Goal: Information Seeking & Learning: Understand process/instructions

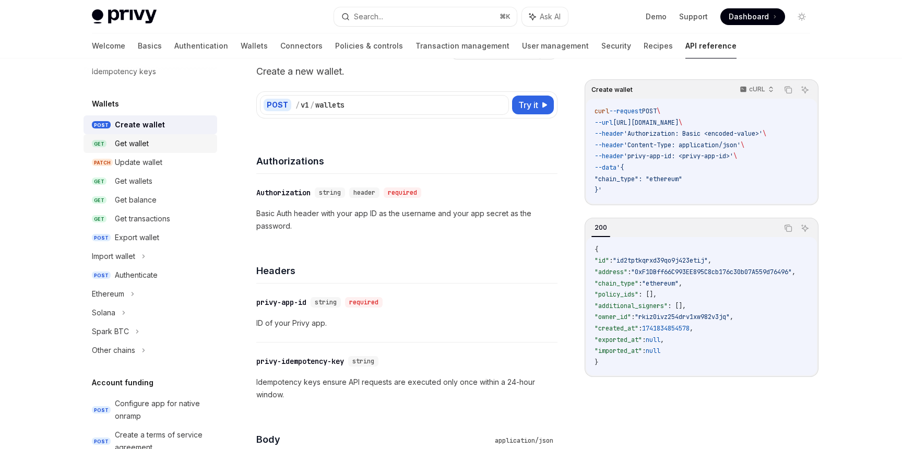
scroll to position [73, 0]
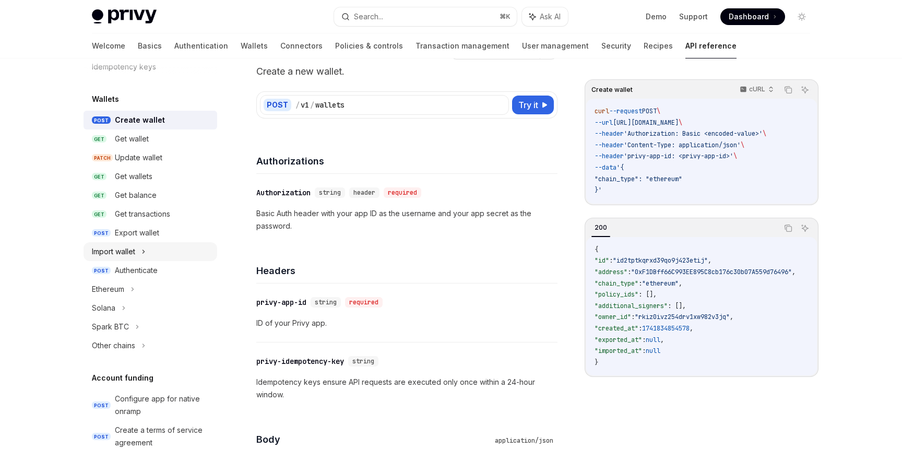
click at [145, 251] on icon at bounding box center [144, 251] width 2 height 3
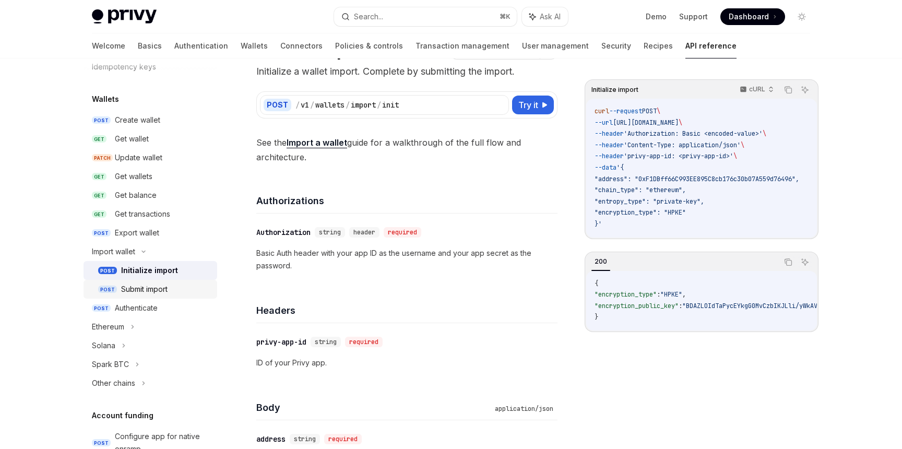
click at [146, 281] on link "POST Submit import" at bounding box center [151, 289] width 134 height 19
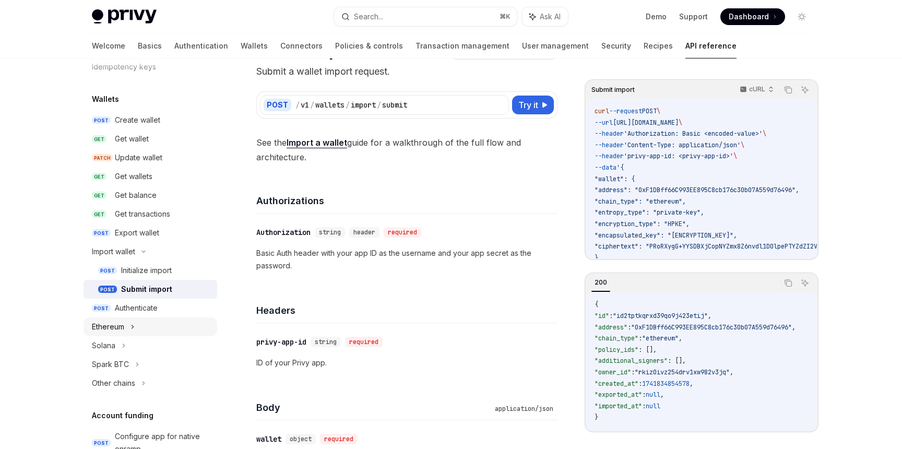
click at [135, 326] on div "Ethereum" at bounding box center [151, 326] width 134 height 19
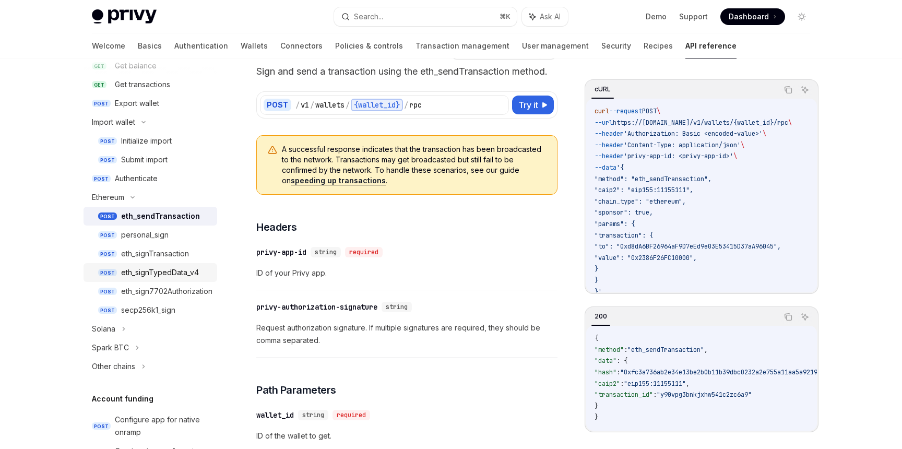
scroll to position [201, 0]
click at [175, 217] on div "eth_sendTransaction" at bounding box center [160, 217] width 79 height 13
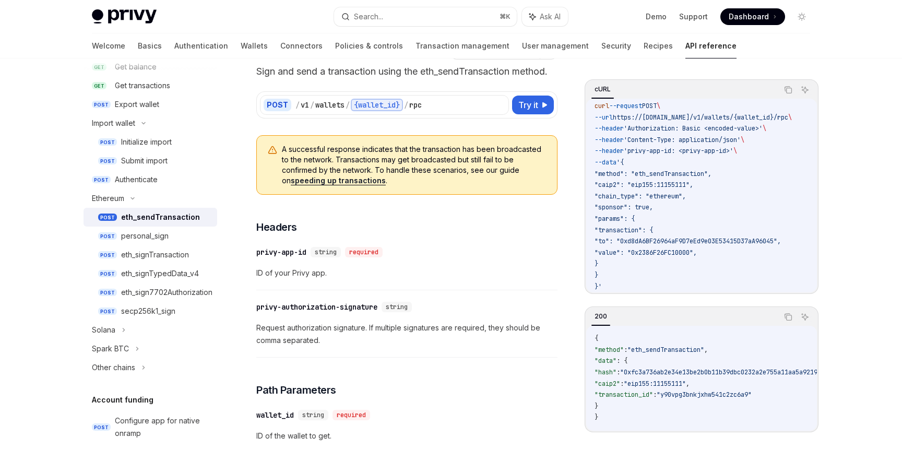
scroll to position [3, 0]
click at [159, 265] on link "POST eth_signTypedData_v4" at bounding box center [151, 273] width 134 height 19
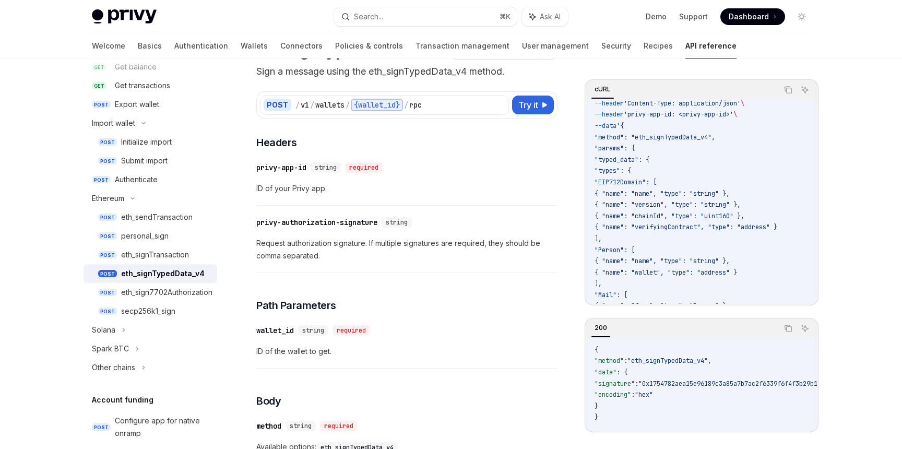
scroll to position [35, 0]
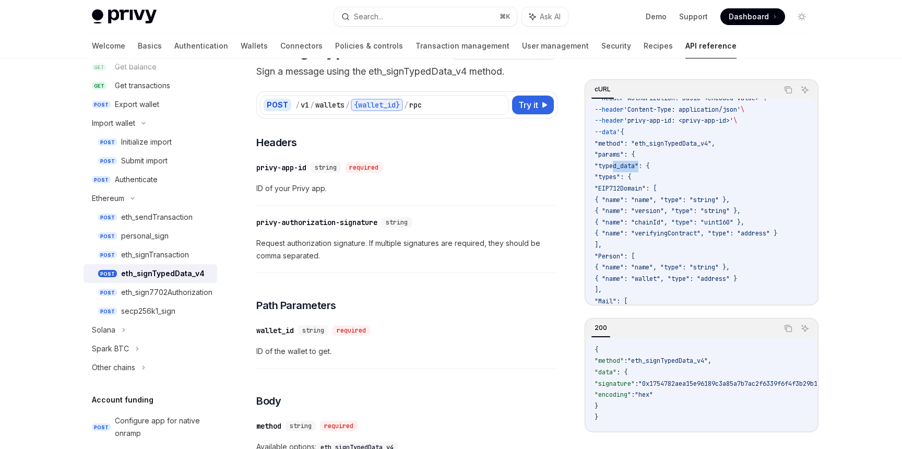
drag, startPoint x: 613, startPoint y: 164, endPoint x: 640, endPoint y: 170, distance: 27.1
click at [640, 170] on span ""typed_data": {" at bounding box center [621, 166] width 55 height 8
drag, startPoint x: 622, startPoint y: 177, endPoint x: 636, endPoint y: 216, distance: 40.8
click at [636, 216] on code "curl --request POST \ --url https://api.privy.io/v1/wallets/{wallet_id}/rpc \ -…" at bounding box center [725, 335] width 263 height 530
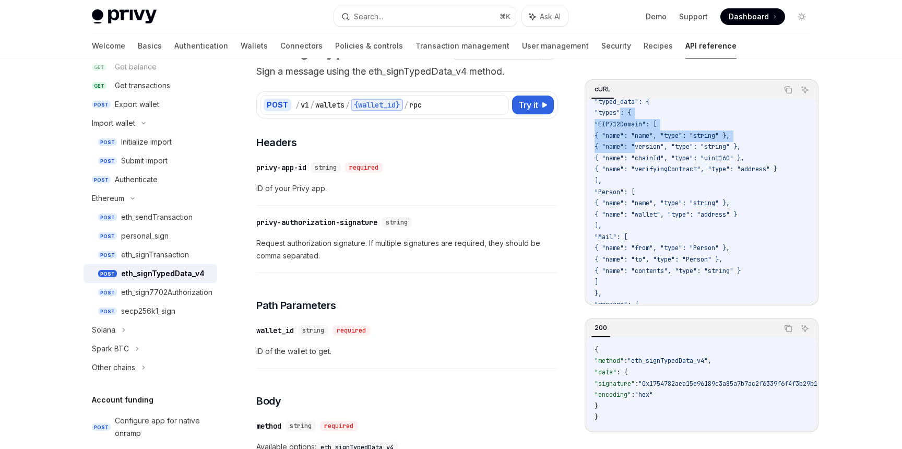
scroll to position [113, 0]
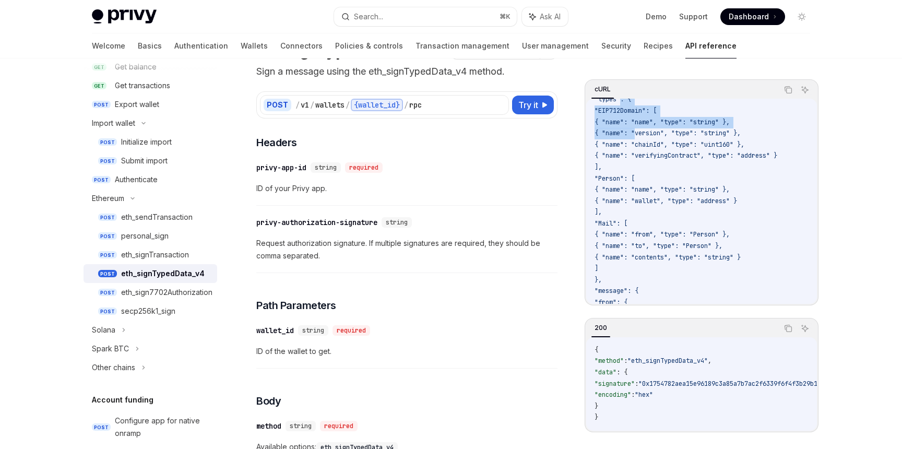
drag, startPoint x: 625, startPoint y: 162, endPoint x: 633, endPoint y: 191, distance: 29.9
click at [633, 191] on code "curl --request POST \ --url https://api.privy.io/v1/wallets/{wallet_id}/rpc \ -…" at bounding box center [725, 258] width 263 height 530
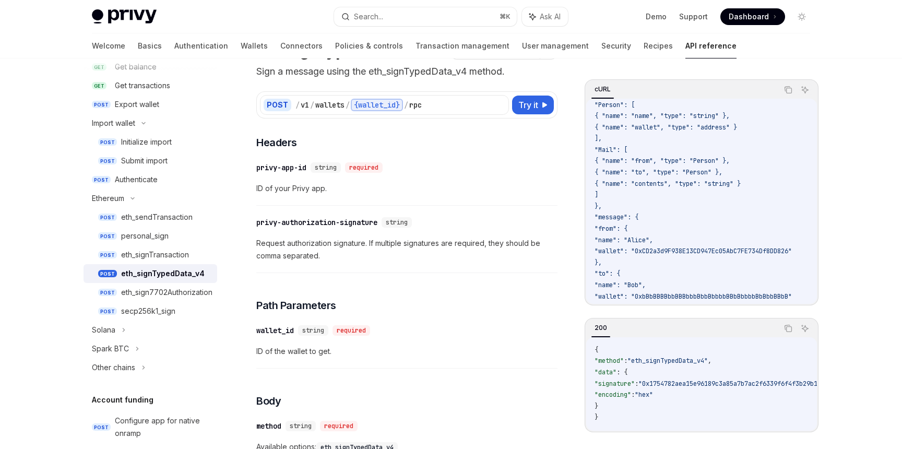
scroll to position [191, 0]
click at [686, 379] on span ""0x1754782aea15e96189c3a85a7b7ac2f6339f6f4f3b29b1d3200a4c9907ef53e4776a84387583…" at bounding box center [883, 383] width 490 height 8
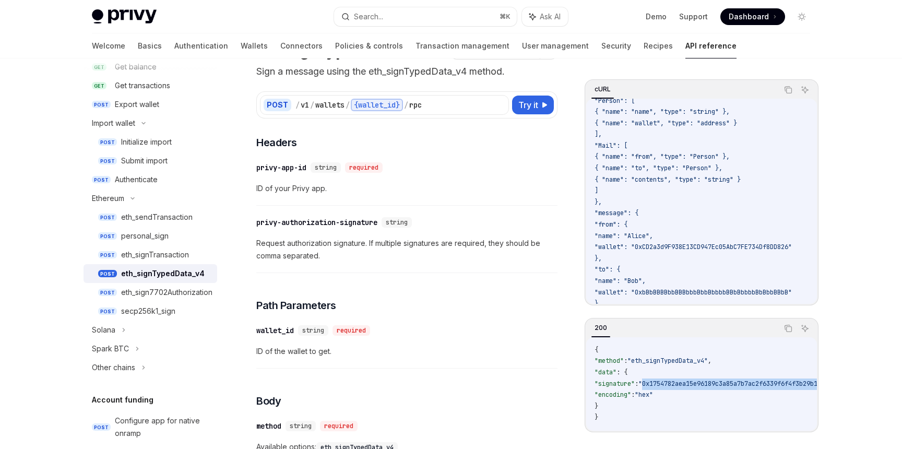
click at [686, 379] on span ""0x1754782aea15e96189c3a85a7b7ac2f6339f6f4f3b29b1d3200a4c9907ef53e4776a84387583…" at bounding box center [883, 383] width 490 height 8
click at [676, 382] on span ""0x1754782aea15e96189c3a85a7b7ac2f6339f6f4f3b29b1d3200a4c9907ef53e4776a84387583…" at bounding box center [775, 383] width 490 height 8
click at [676, 382] on span ""0x1754782aea15e96189c3a85a7b7ac2f6339f6f4f3b29b1d3200a4c9907ef53e4776a84387583…" at bounding box center [857, 383] width 490 height 8
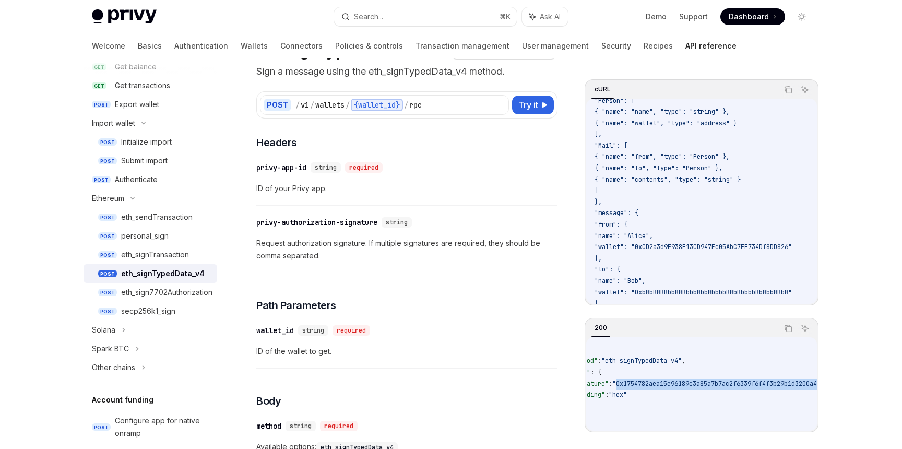
click at [676, 382] on span ""0x1754782aea15e96189c3a85a7b7ac2f6339f6f4f3b29b1d3200a4c9907ef53e4776a84387583…" at bounding box center [857, 383] width 490 height 8
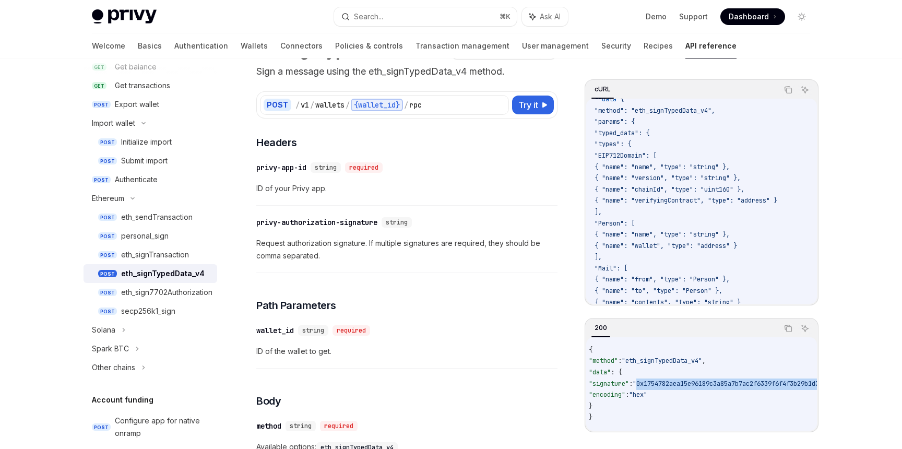
scroll to position [68, 0]
click at [631, 150] on code "curl --request POST \ --url https://api.privy.io/v1/wallets/{wallet_id}/rpc \ -…" at bounding box center [725, 303] width 263 height 530
click at [647, 159] on span ""EIP712Domain": [" at bounding box center [625, 156] width 62 height 8
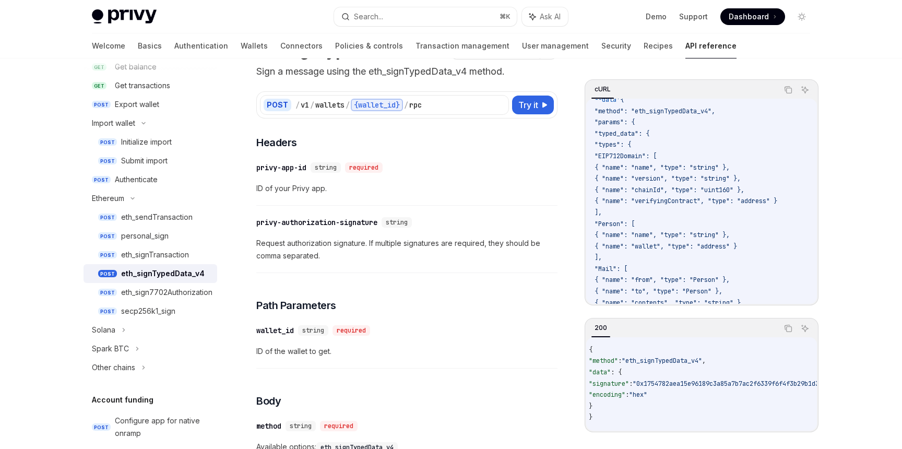
click at [635, 225] on span ""Person": [" at bounding box center [614, 224] width 40 height 8
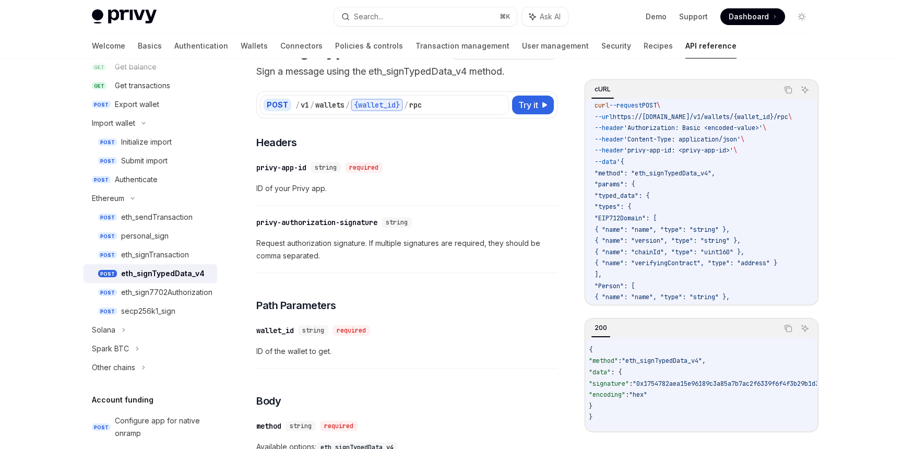
scroll to position [4, 0]
click at [172, 256] on div "eth_signTransaction" at bounding box center [155, 254] width 68 height 13
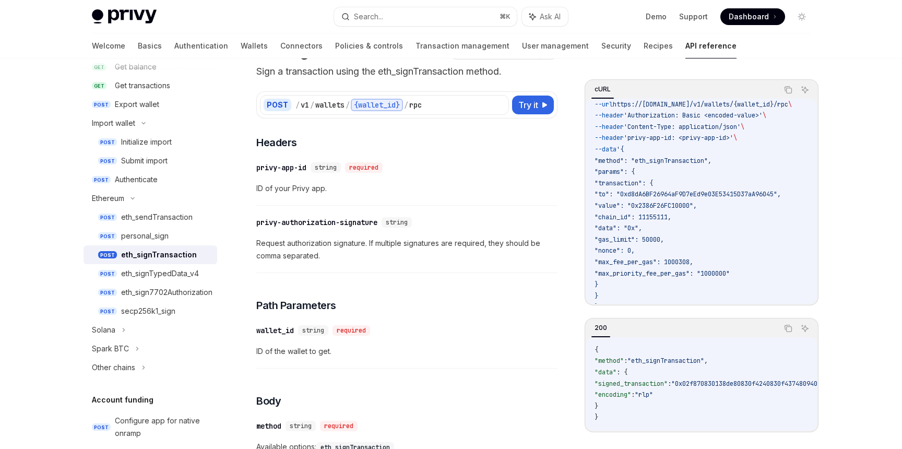
scroll to position [36, 0]
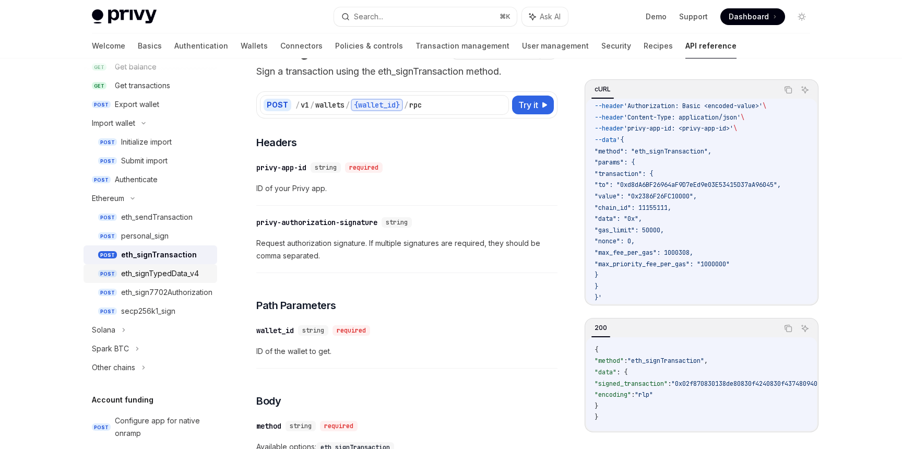
click at [173, 277] on div "eth_signTypedData_v4" at bounding box center [160, 273] width 78 height 13
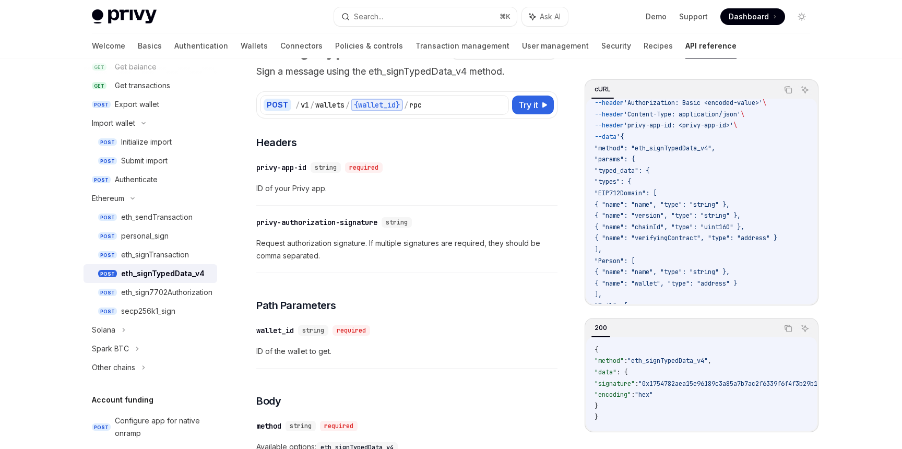
scroll to position [36, 0]
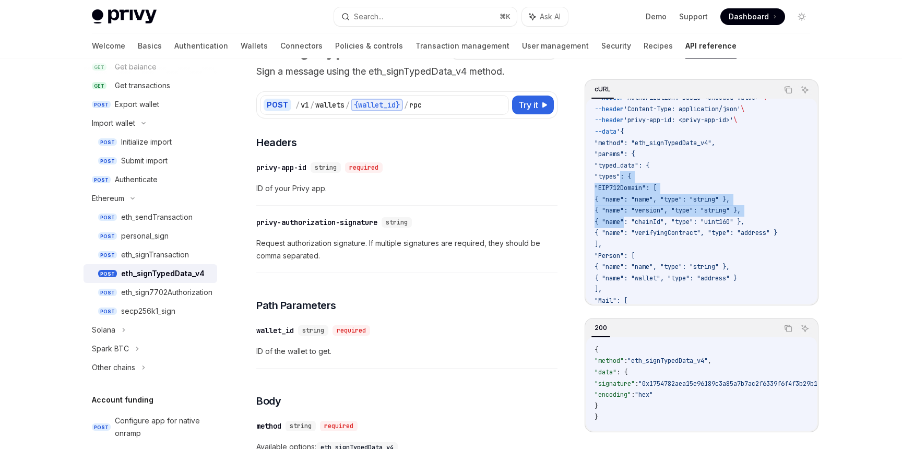
drag, startPoint x: 619, startPoint y: 177, endPoint x: 624, endPoint y: 219, distance: 42.5
click at [624, 219] on code "curl --request POST \ --url https://api.privy.io/v1/wallets/{wallet_id}/rpc \ -…" at bounding box center [725, 335] width 263 height 530
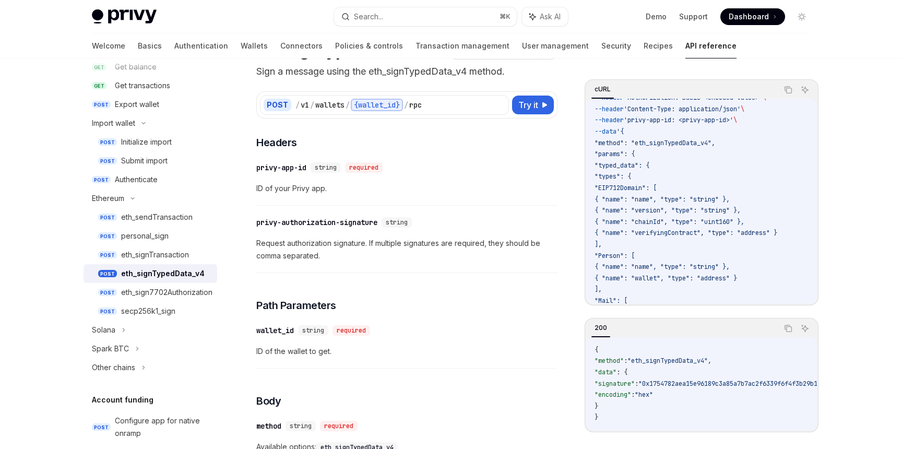
click at [653, 200] on span "{ "name": "name", "type": "string" }," at bounding box center [661, 199] width 135 height 8
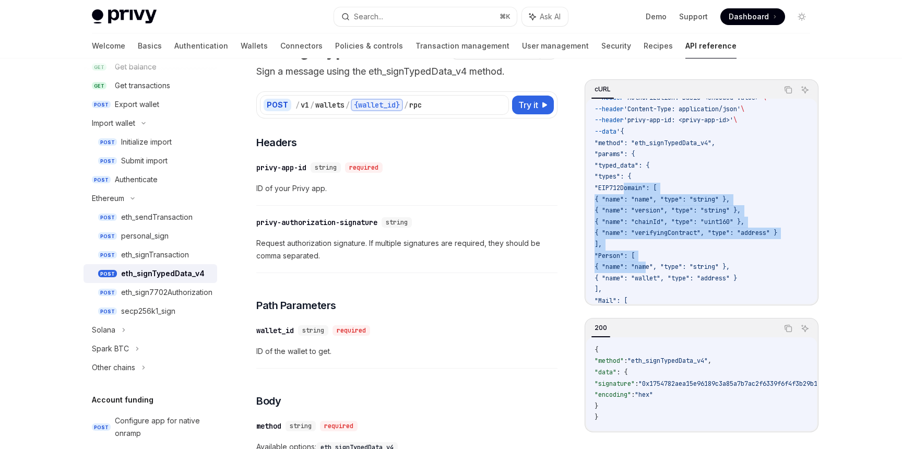
drag, startPoint x: 625, startPoint y: 187, endPoint x: 646, endPoint y: 269, distance: 84.6
click at [646, 269] on code "curl --request POST \ --url https://api.privy.io/v1/wallets/{wallet_id}/rpc \ -…" at bounding box center [725, 335] width 263 height 530
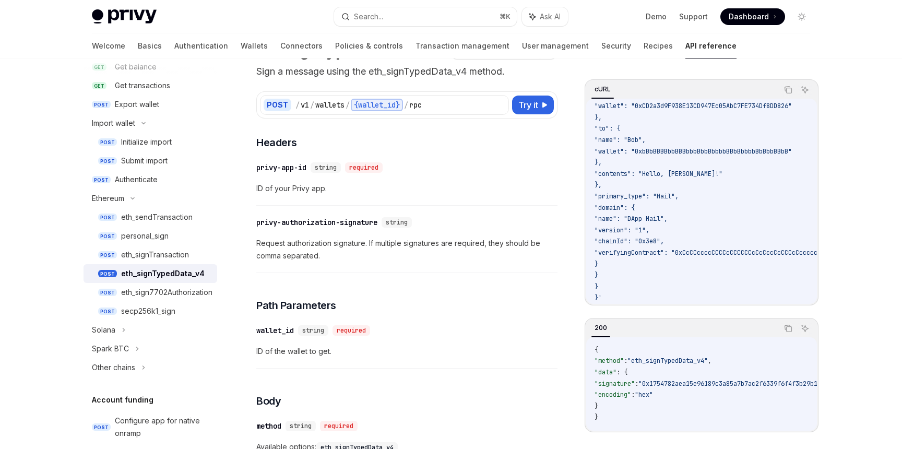
scroll to position [338, 0]
click at [632, 204] on span ""domain": {" at bounding box center [614, 208] width 40 height 8
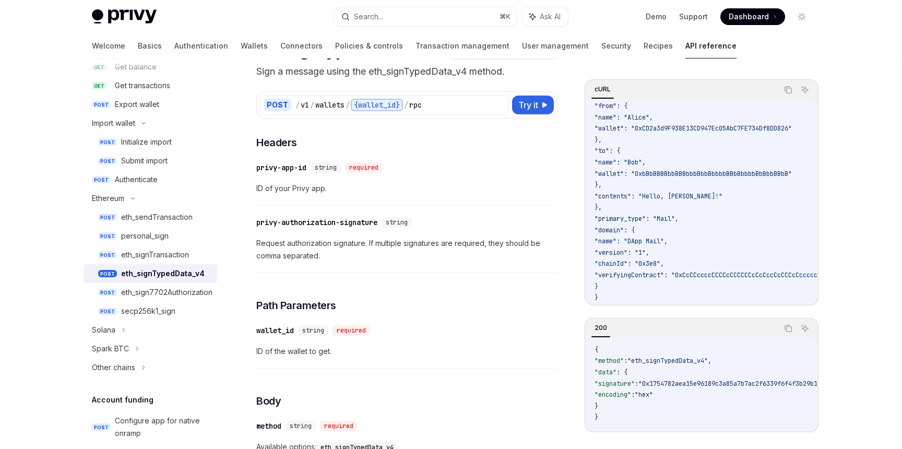
scroll to position [308, 0]
click at [633, 219] on span ""primary_type": "Mail"," at bounding box center [636, 220] width 84 height 8
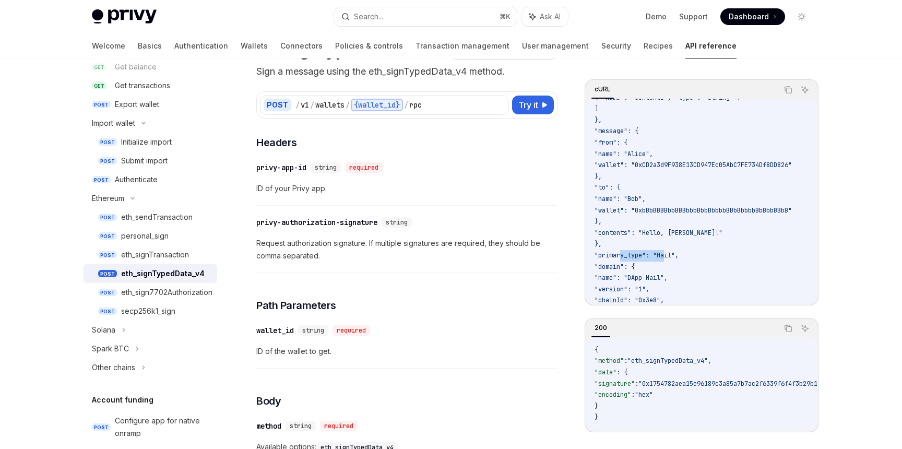
scroll to position [278, 0]
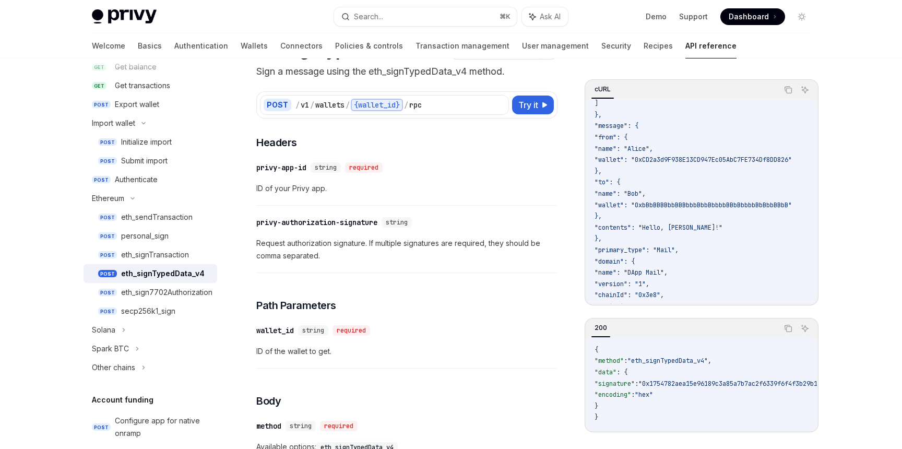
click at [626, 237] on code "curl --request POST \ --url https://api.privy.io/v1/wallets/{wallet_id}/rpc \ -…" at bounding box center [725, 93] width 263 height 530
drag, startPoint x: 623, startPoint y: 241, endPoint x: 594, endPoint y: 128, distance: 115.8
click at [594, 128] on div "curl --request POST \ --url https://api.privy.io/v1/wallets/{wallet_id}/rpc \ -…" at bounding box center [701, 201] width 231 height 205
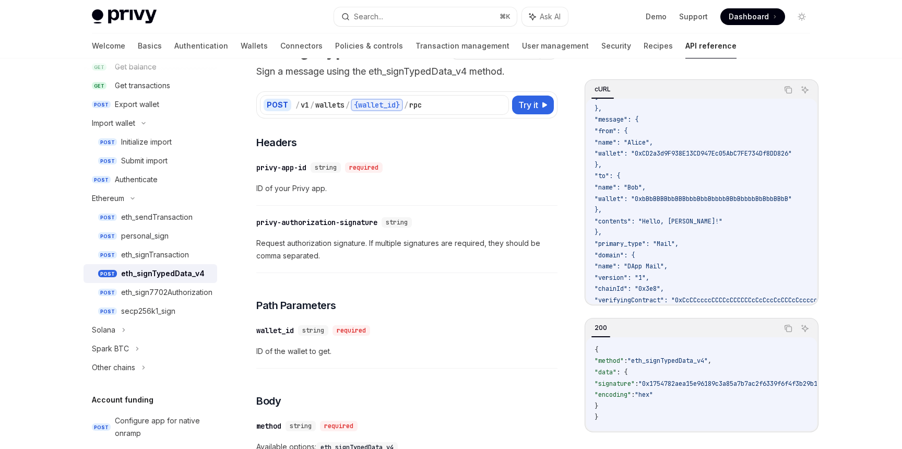
scroll to position [340, 0]
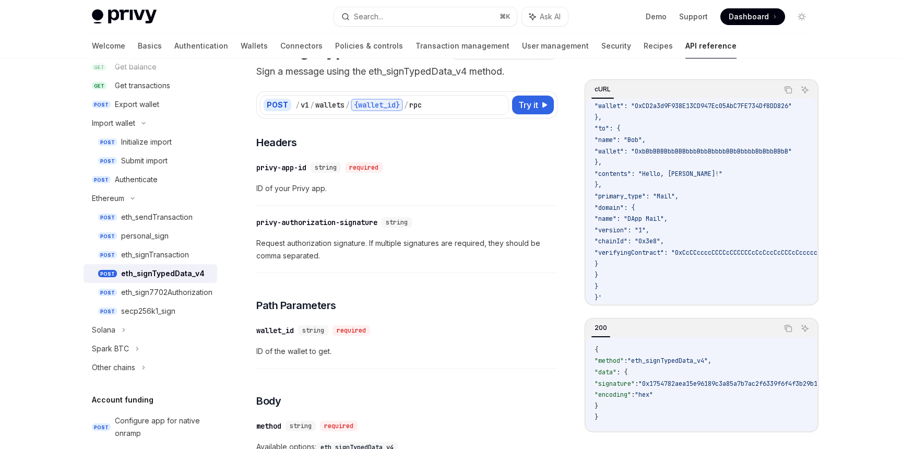
drag, startPoint x: 641, startPoint y: 144, endPoint x: 611, endPoint y: 269, distance: 128.7
click at [611, 269] on code "curl --request POST \ --url https://api.privy.io/v1/wallets/{wallet_id}/rpc \ -…" at bounding box center [725, 39] width 263 height 530
click at [788, 89] on icon "Copy the contents from the code block" at bounding box center [788, 90] width 8 height 8
click at [158, 277] on div "eth_signTypedData_v4" at bounding box center [163, 273] width 84 height 13
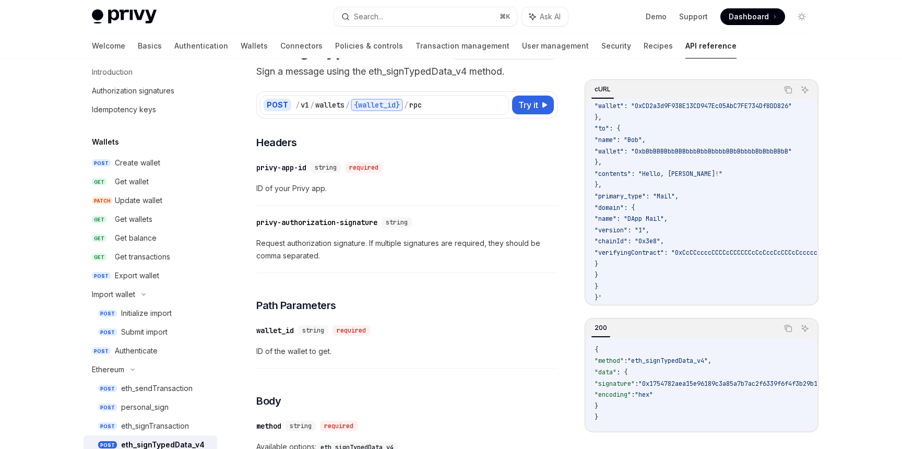
scroll to position [30, 0]
click at [159, 308] on div "Initialize import" at bounding box center [146, 313] width 51 height 13
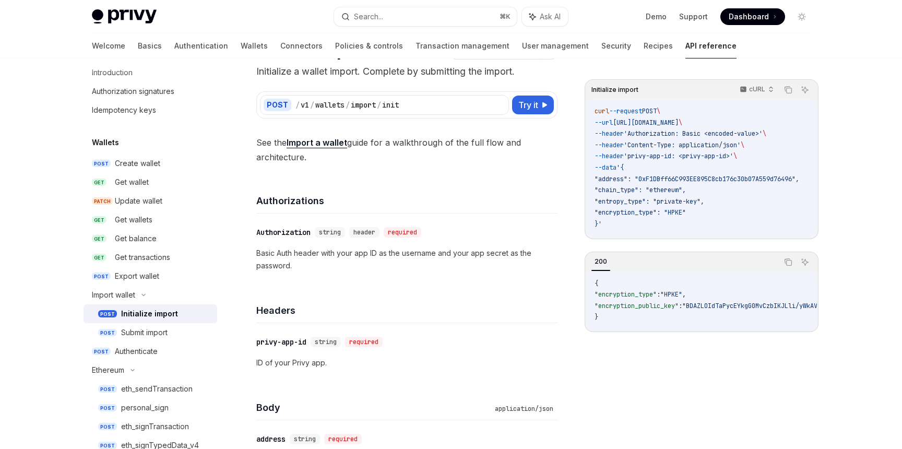
click at [160, 313] on div "Initialize import" at bounding box center [149, 313] width 57 height 13
click at [137, 331] on div "Submit import" at bounding box center [144, 332] width 46 height 13
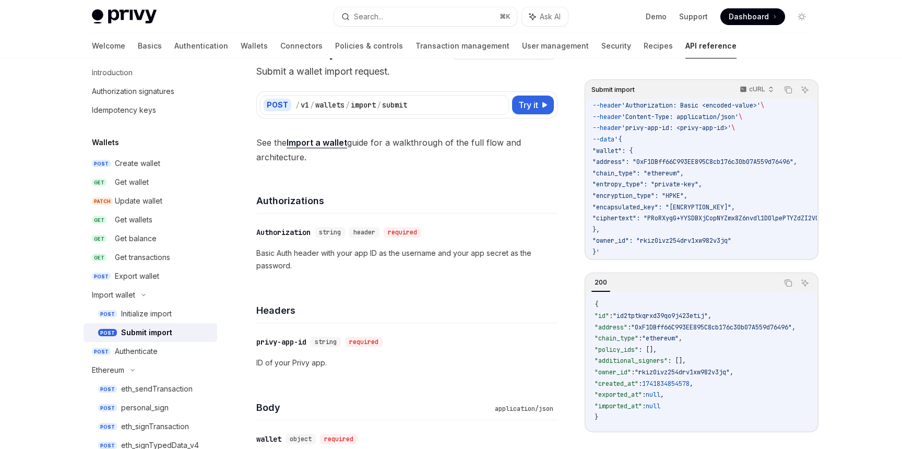
scroll to position [36, 1]
click at [672, 158] on span ""address": "0xF1DBff66C993EE895C8cb176c30b07A559d76496"," at bounding box center [695, 162] width 205 height 8
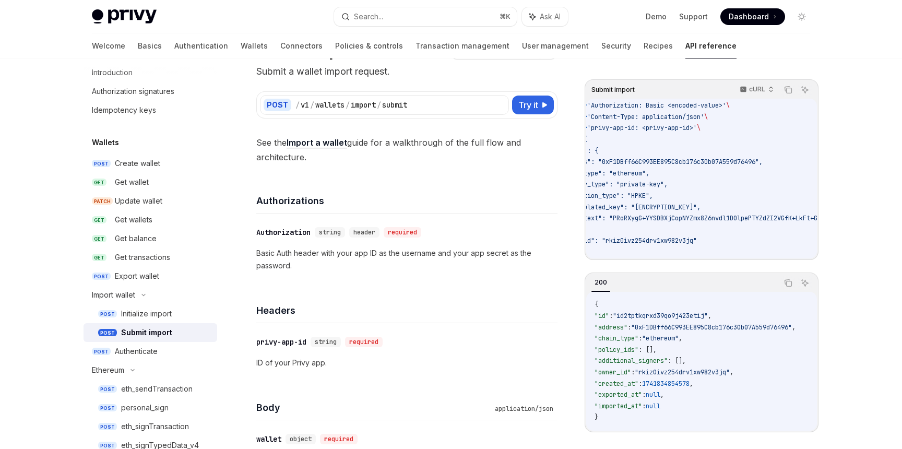
scroll to position [36, 20]
click at [661, 169] on span ""chain_type": "ethereum"," at bounding box center [619, 173] width 91 height 8
drag, startPoint x: 655, startPoint y: 177, endPoint x: 685, endPoint y: 179, distance: 30.8
click at [684, 180] on span ""entropy_type": "private-key"," at bounding box center [629, 184] width 110 height 8
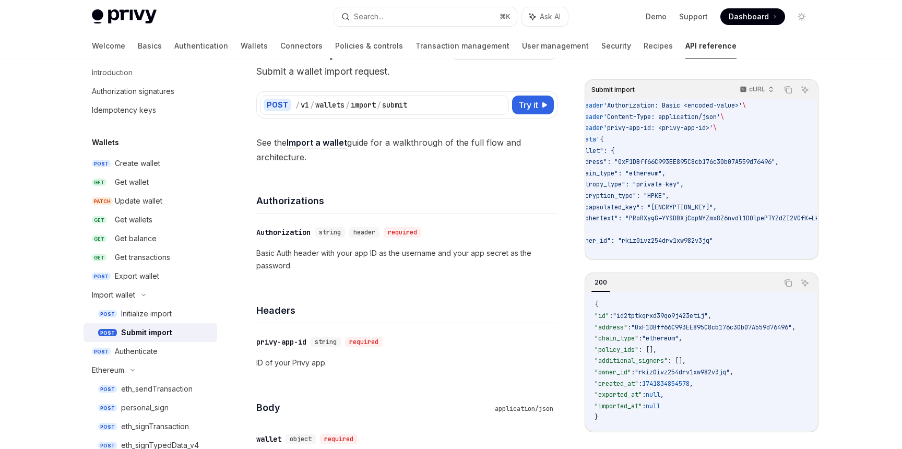
click at [669, 192] on span ""encryption_type": "HPKE"," at bounding box center [621, 196] width 95 height 8
click at [677, 203] on span ""encapsulated_key": "[ENCRYPTION_KEY]"," at bounding box center [645, 207] width 142 height 8
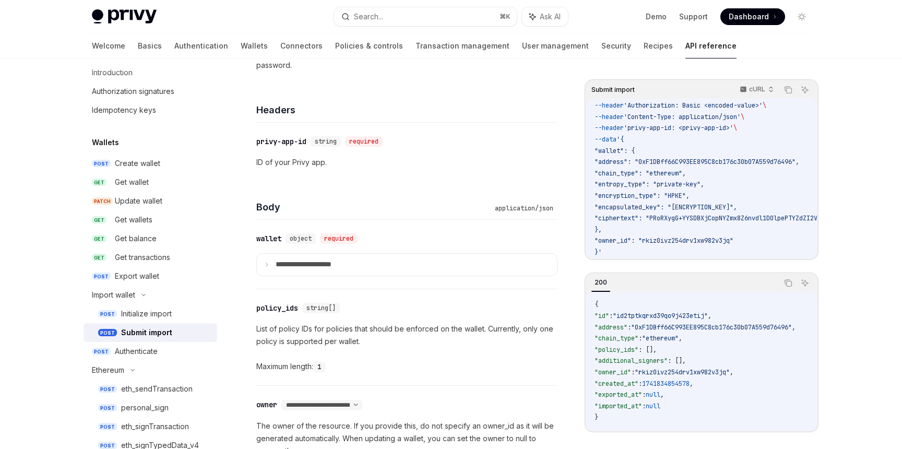
scroll to position [0, 0]
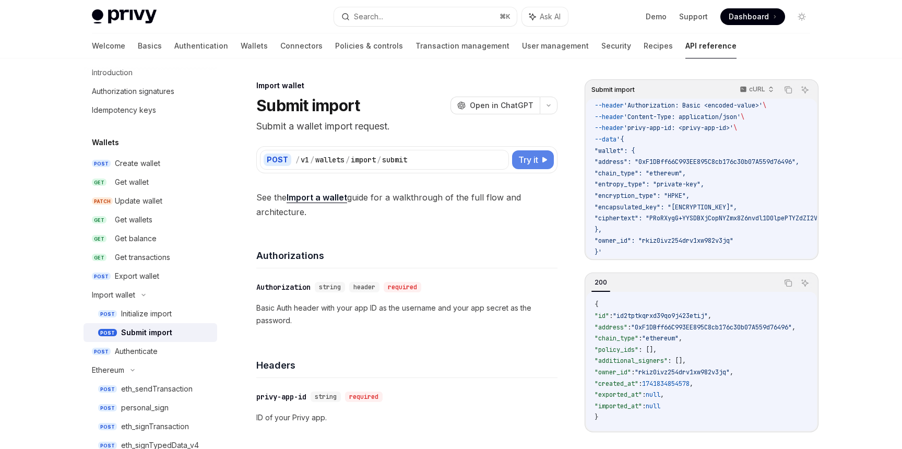
click at [533, 152] on button "Try it" at bounding box center [533, 159] width 42 height 19
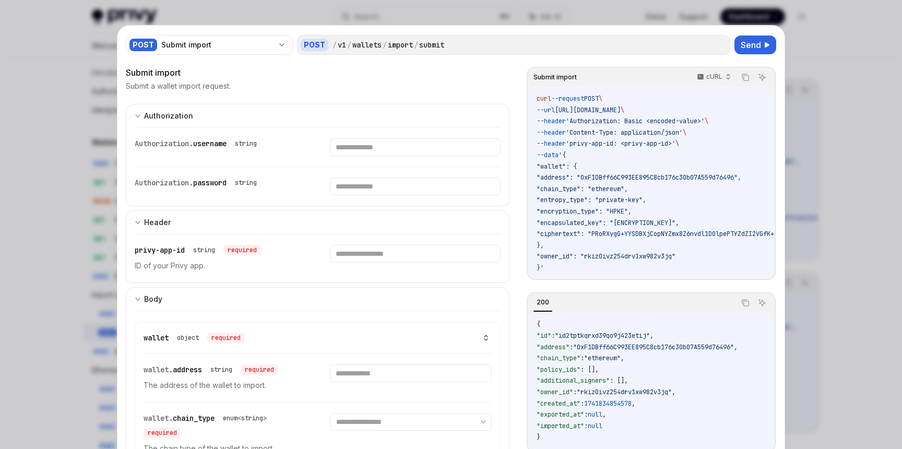
click at [173, 252] on span "privy-app-id" at bounding box center [160, 249] width 50 height 9
click at [364, 154] on input "text" at bounding box center [415, 147] width 170 height 18
click at [360, 156] on input "text" at bounding box center [415, 147] width 170 height 18
click at [369, 143] on input "text" at bounding box center [415, 147] width 170 height 18
click at [357, 156] on input "text" at bounding box center [415, 147] width 170 height 18
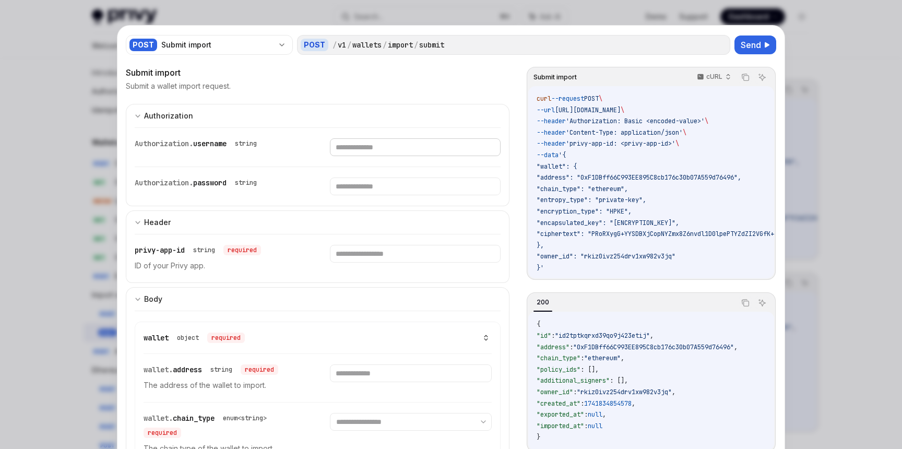
click at [368, 149] on input "text" at bounding box center [415, 147] width 170 height 18
click at [724, 15] on div at bounding box center [451, 224] width 902 height 449
type textarea "*"
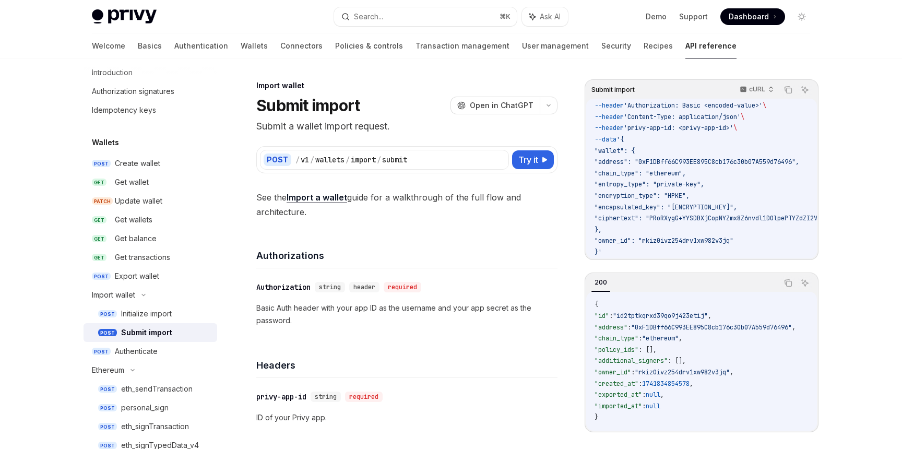
click at [744, 18] on span "Dashboard" at bounding box center [749, 16] width 40 height 10
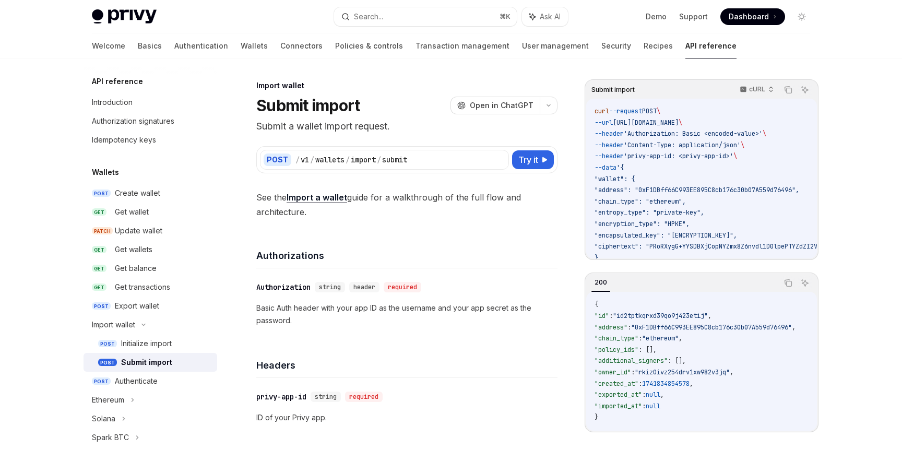
scroll to position [99, 0]
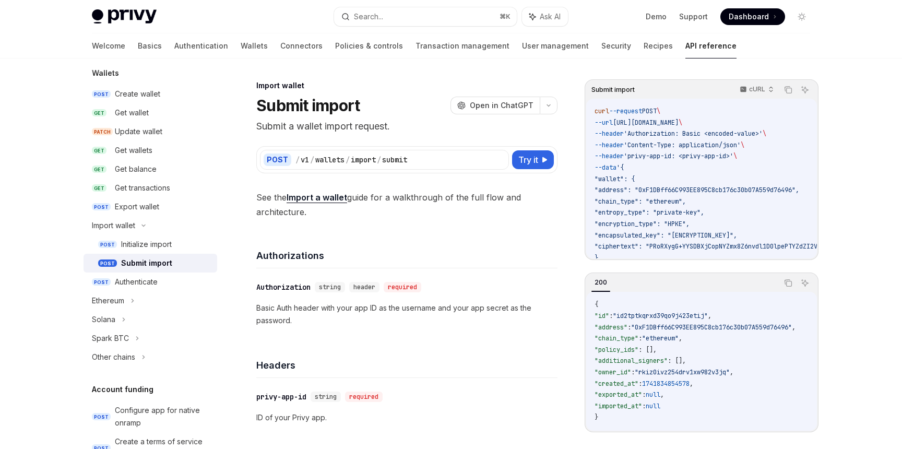
click at [157, 263] on div "Submit import" at bounding box center [146, 263] width 51 height 13
click at [535, 161] on span "Try it" at bounding box center [528, 159] width 20 height 13
type textarea "*"
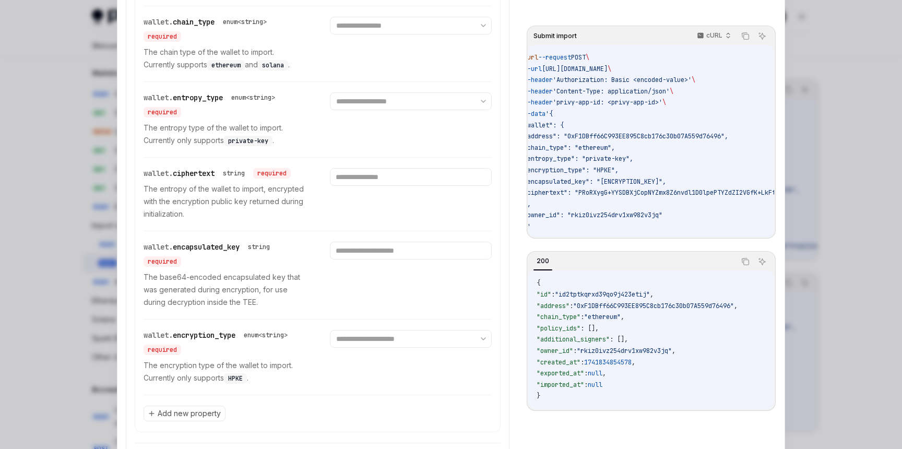
scroll to position [409, 0]
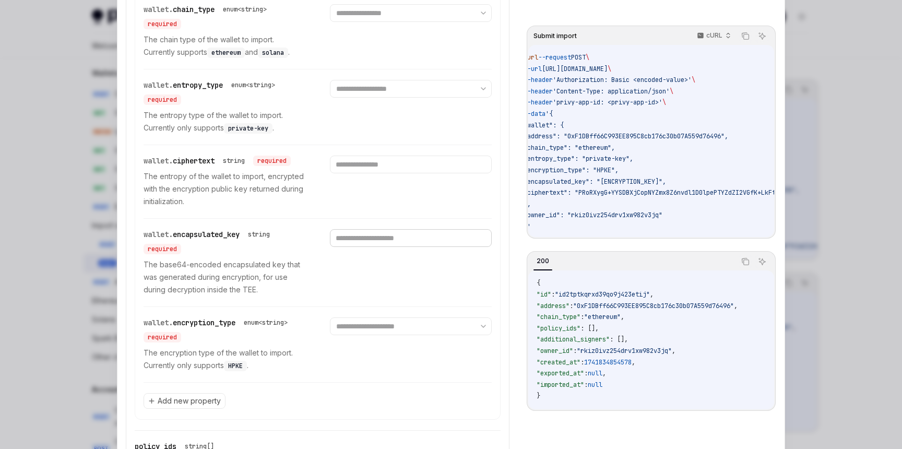
click at [207, 323] on span "encryption_type" at bounding box center [204, 322] width 63 height 9
click at [357, 325] on select "**********" at bounding box center [410, 326] width 161 height 18
select select "****"
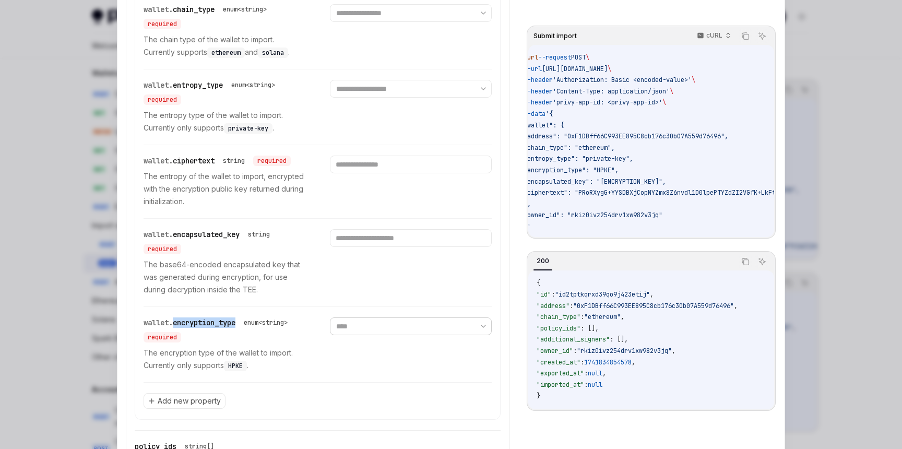
click at [330, 317] on select "**********" at bounding box center [410, 326] width 161 height 18
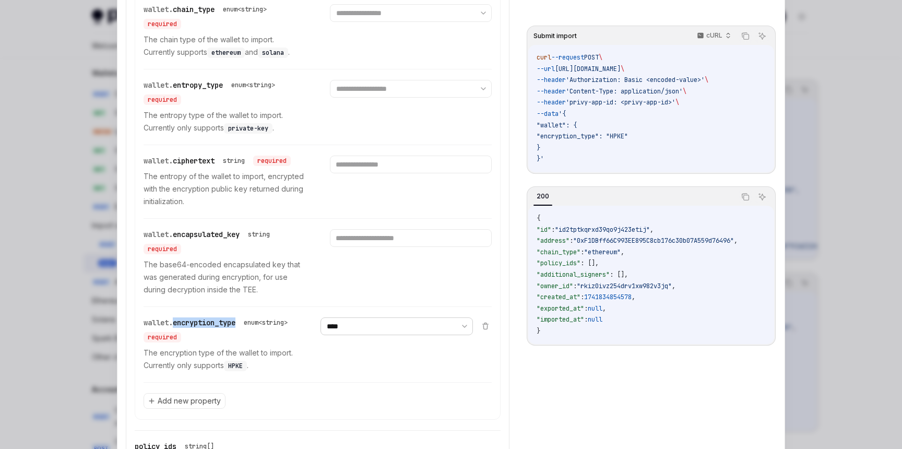
scroll to position [0, 0]
click at [88, 212] on div at bounding box center [451, 224] width 902 height 449
type textarea "*"
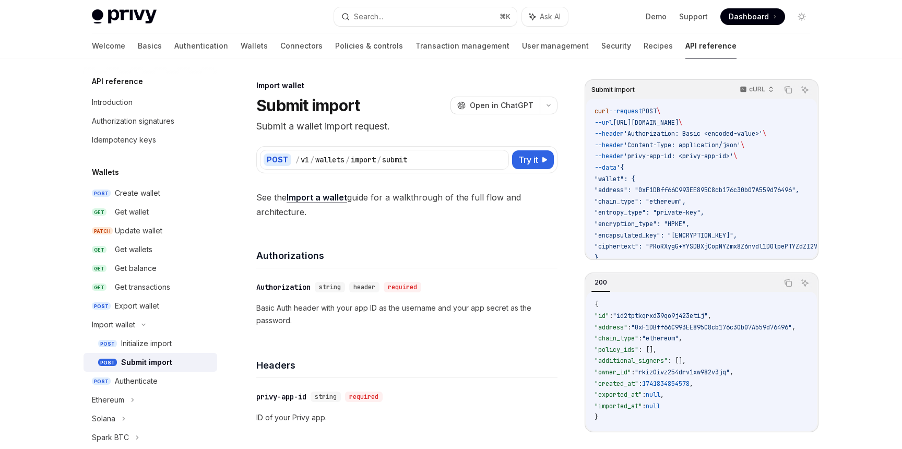
scroll to position [43, 0]
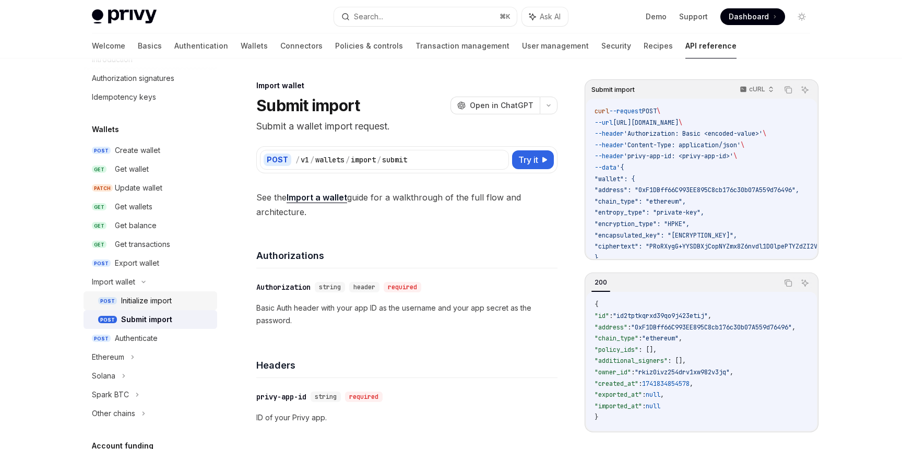
click at [167, 302] on div "Initialize import" at bounding box center [146, 300] width 51 height 13
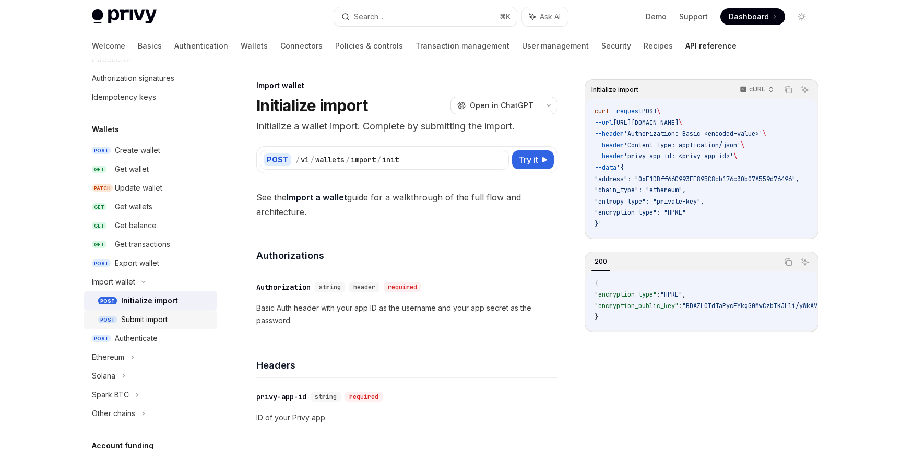
click at [160, 322] on div "Submit import" at bounding box center [144, 319] width 46 height 13
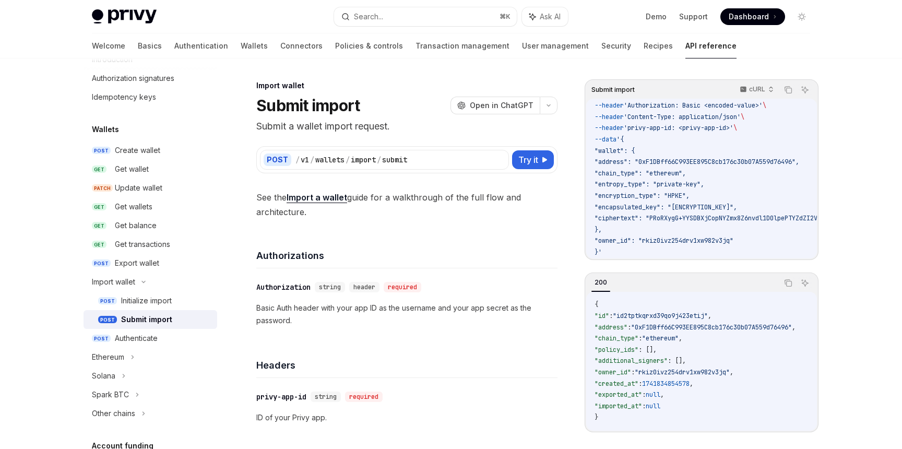
scroll to position [36, 0]
click at [322, 197] on link "Import a wallet" at bounding box center [317, 197] width 61 height 11
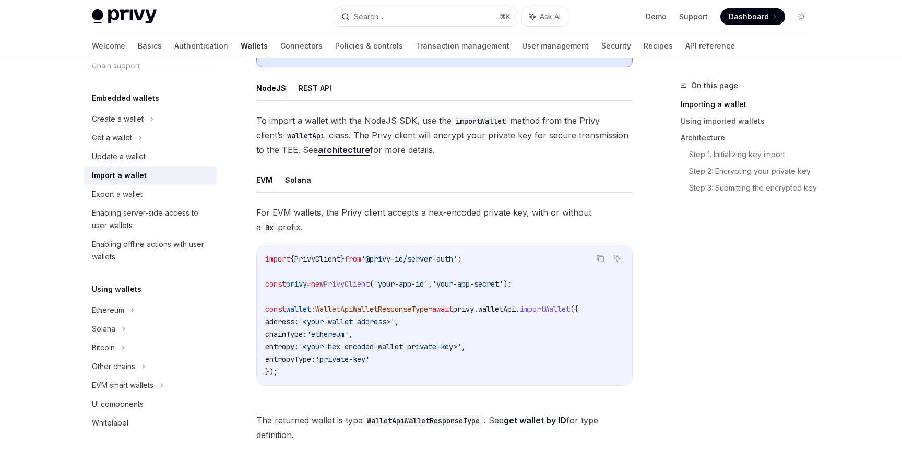
scroll to position [253, 0]
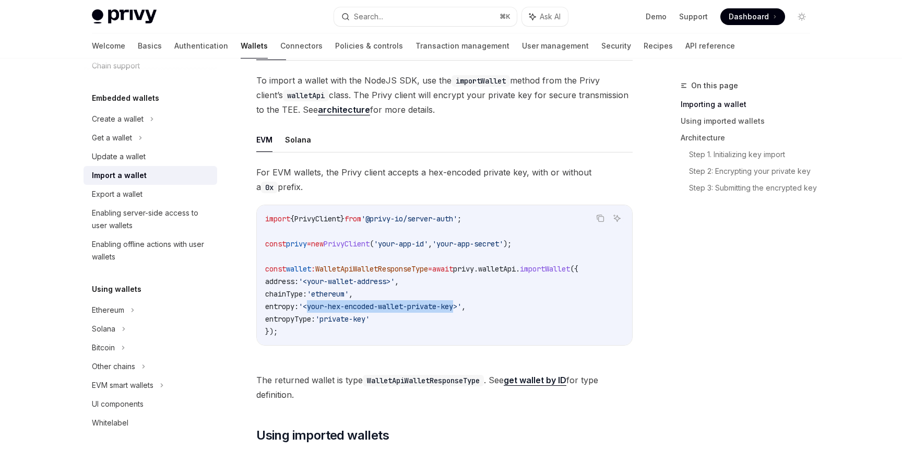
drag, startPoint x: 317, startPoint y: 306, endPoint x: 472, endPoint y: 306, distance: 155.0
click at [461, 305] on span "'<your-hex-encoded-wallet-private-key>'" at bounding box center [380, 306] width 163 height 9
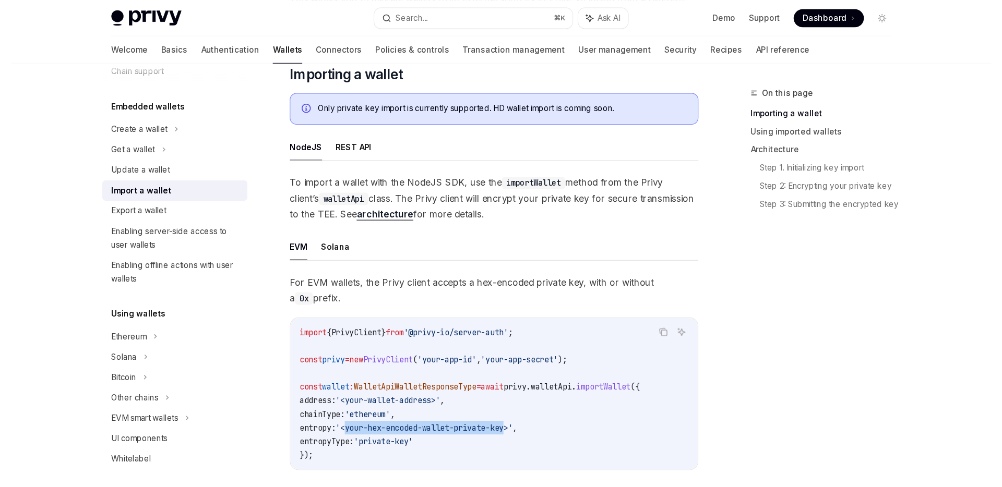
scroll to position [163, 0]
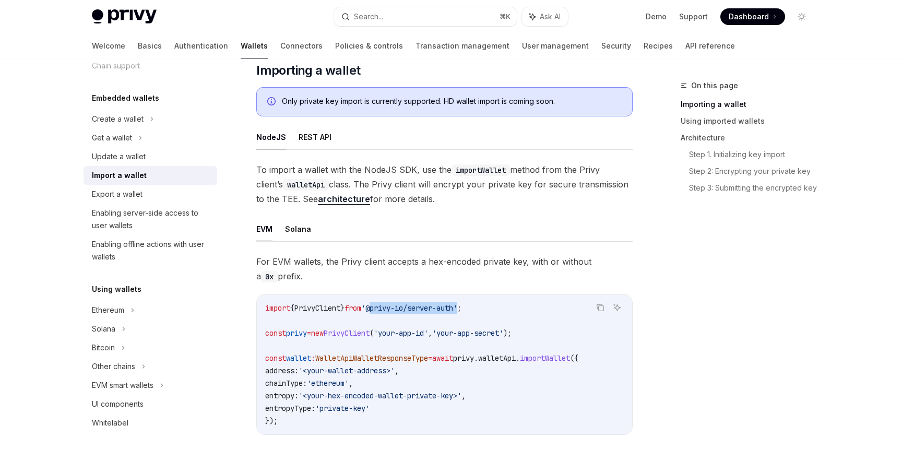
drag, startPoint x: 383, startPoint y: 307, endPoint x: 475, endPoint y: 307, distance: 91.9
click at [457, 307] on span "'@privy-io/server-auth'" at bounding box center [409, 307] width 96 height 9
click at [402, 312] on span "'@privy-io/server-auth'" at bounding box center [409, 307] width 96 height 9
click at [397, 355] on span "WalletApiWalletResponseType" at bounding box center [371, 357] width 113 height 9
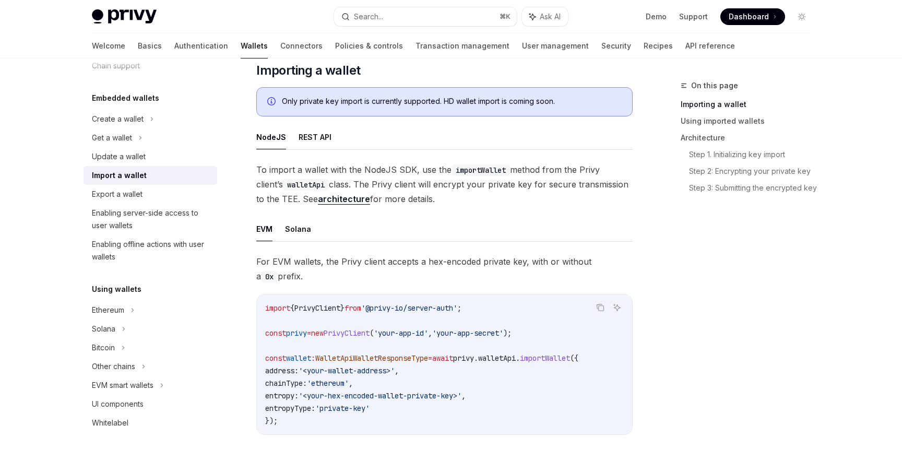
click at [397, 305] on span "'@privy-io/server-auth'" at bounding box center [409, 307] width 96 height 9
copy span "privy"
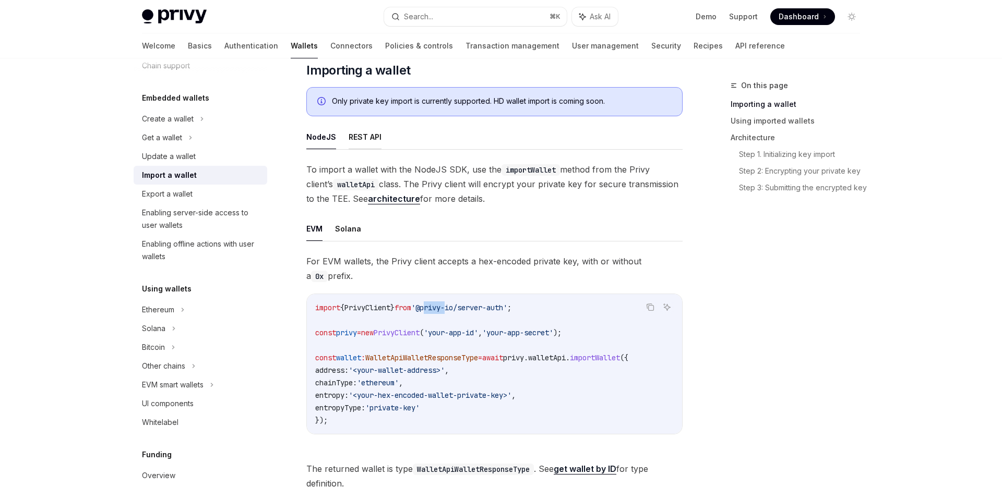
click at [367, 138] on button "REST API" at bounding box center [365, 137] width 33 height 25
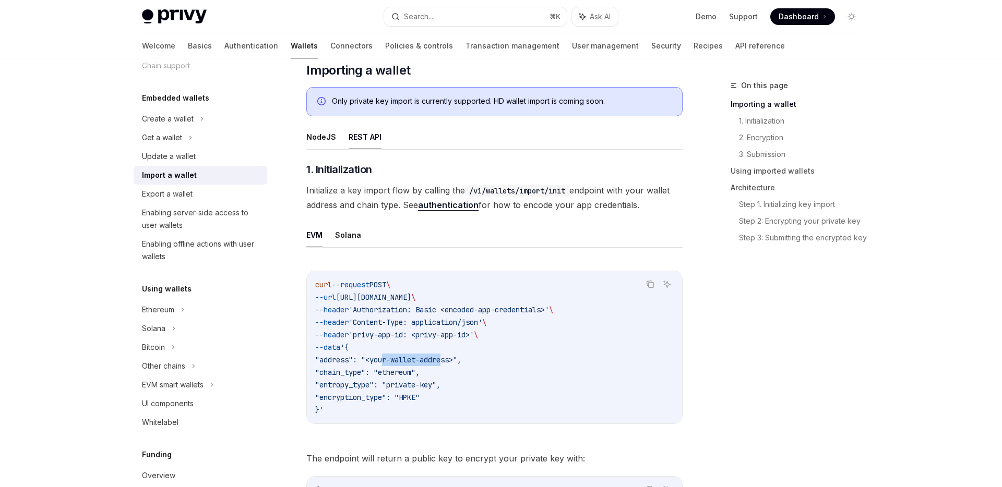
drag, startPoint x: 386, startPoint y: 361, endPoint x: 445, endPoint y: 360, distance: 58.5
click at [445, 360] on span ""address": "<your-wallet-address>"," at bounding box center [388, 359] width 146 height 9
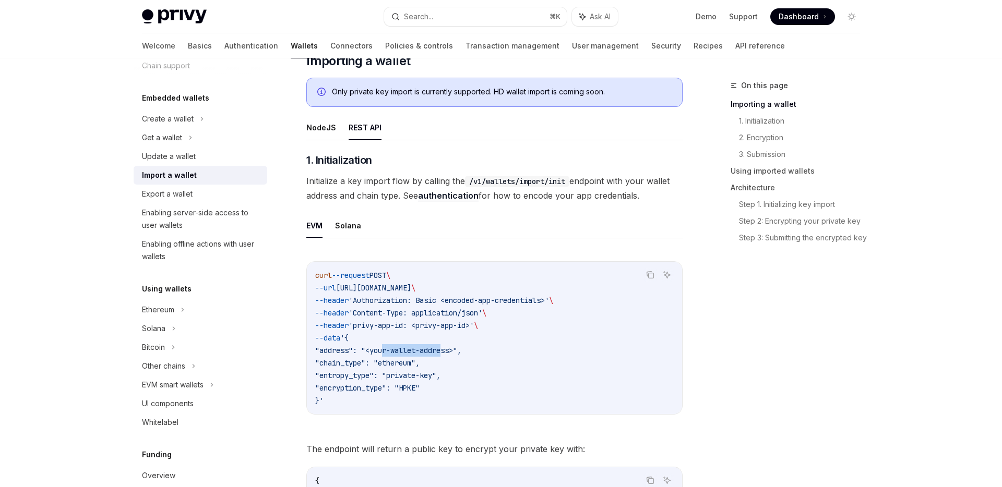
scroll to position [154, 0]
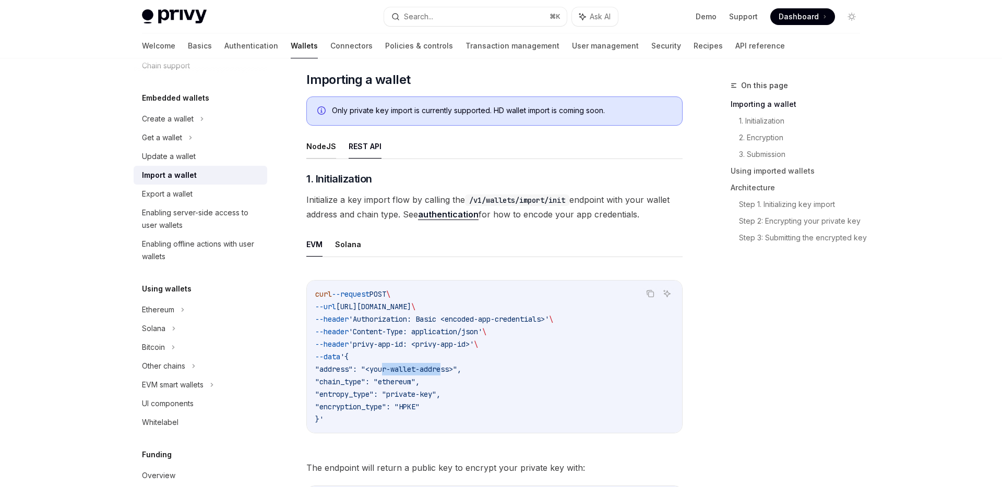
click at [326, 146] on button "NodeJS" at bounding box center [321, 146] width 30 height 25
type textarea "*"
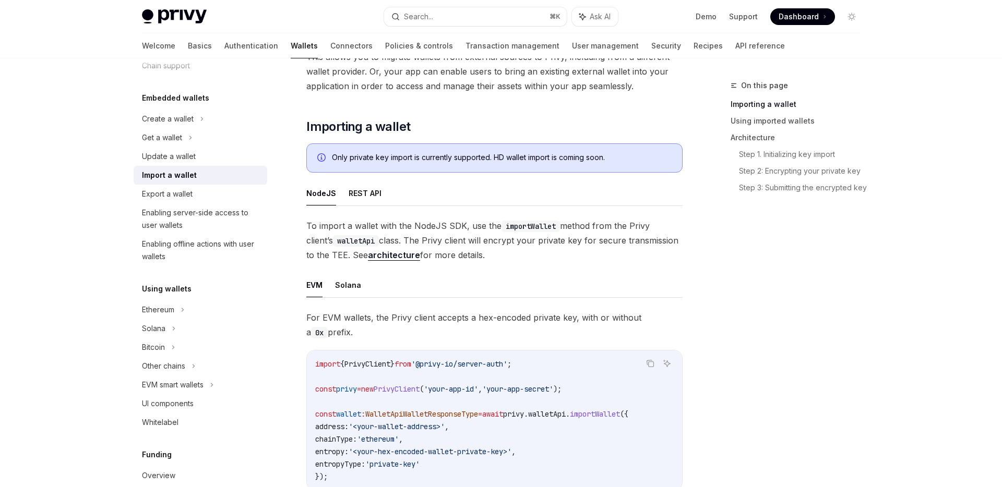
scroll to position [86, 0]
